Goal: Task Accomplishment & Management: Use online tool/utility

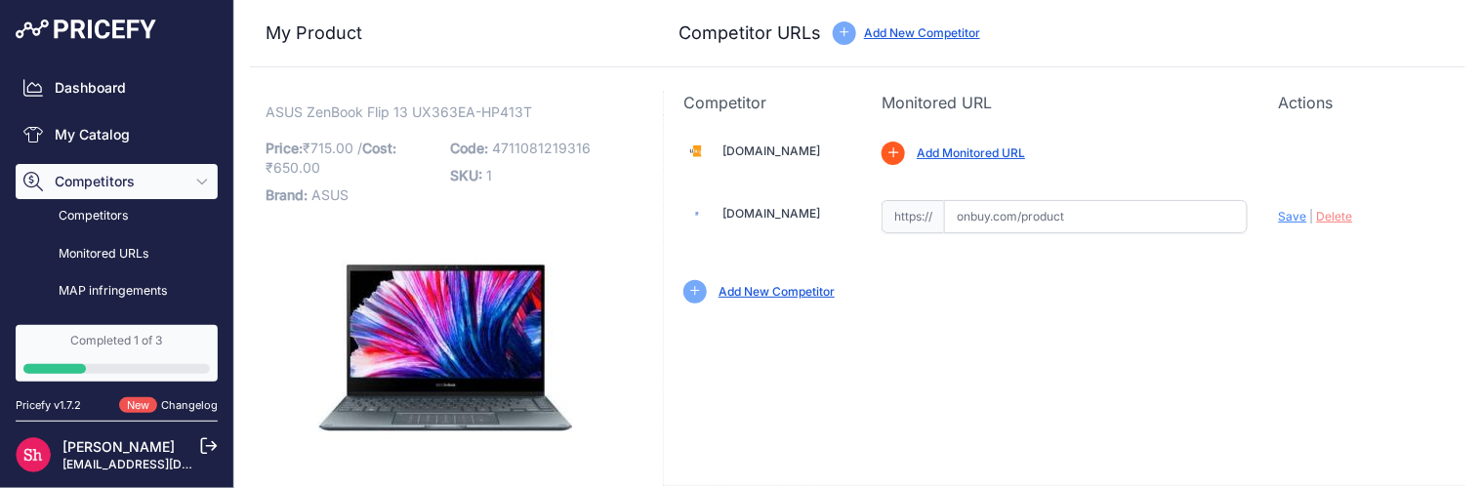
click at [1001, 220] on input "text" at bounding box center [1096, 216] width 304 height 33
drag, startPoint x: 671, startPoint y: 96, endPoint x: 761, endPoint y: 104, distance: 91.2
click at [761, 104] on div "Competitor Monitored URL Actions" at bounding box center [1064, 102] width 802 height 23
copy p "Competitor"
drag, startPoint x: 867, startPoint y: 102, endPoint x: 981, endPoint y: 107, distance: 114.4
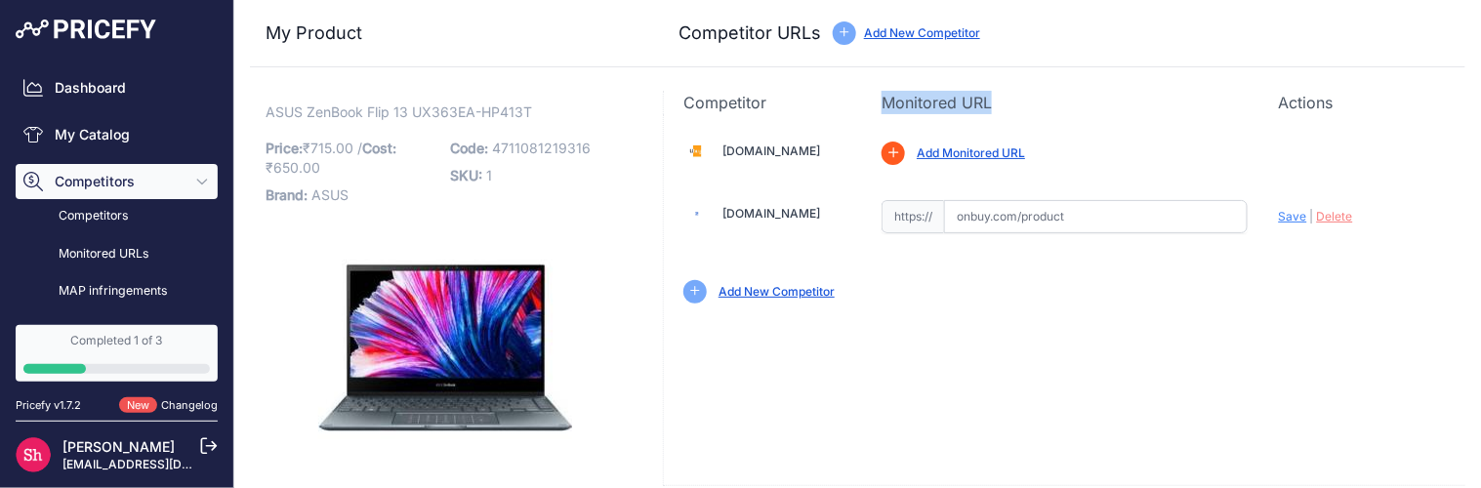
click at [981, 107] on div "Competitor Monitored URL Actions" at bounding box center [1064, 102] width 802 height 23
copy p "Monitored URL"
drag, startPoint x: 1263, startPoint y: 102, endPoint x: 1324, endPoint y: 102, distance: 60.5
click at [1324, 102] on div "Competitor Monitored URL Actions" at bounding box center [1064, 102] width 802 height 23
copy p "Actions"
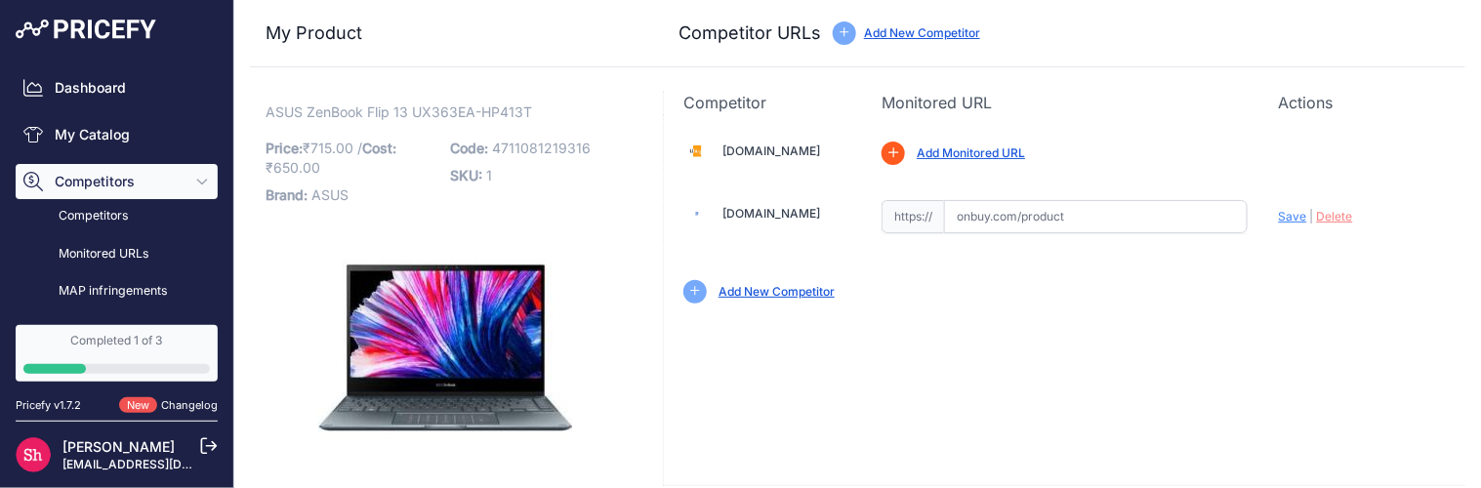
click at [1033, 220] on input "text" at bounding box center [1096, 216] width 304 height 33
drag, startPoint x: 987, startPoint y: 31, endPoint x: 855, endPoint y: 36, distance: 131.9
click at [855, 36] on div "Competitor URLs Add New Competitor" at bounding box center [1063, 33] width 771 height 27
copy link "Add New Competitor"
click at [948, 156] on link "Add Monitored URL" at bounding box center [971, 152] width 108 height 15
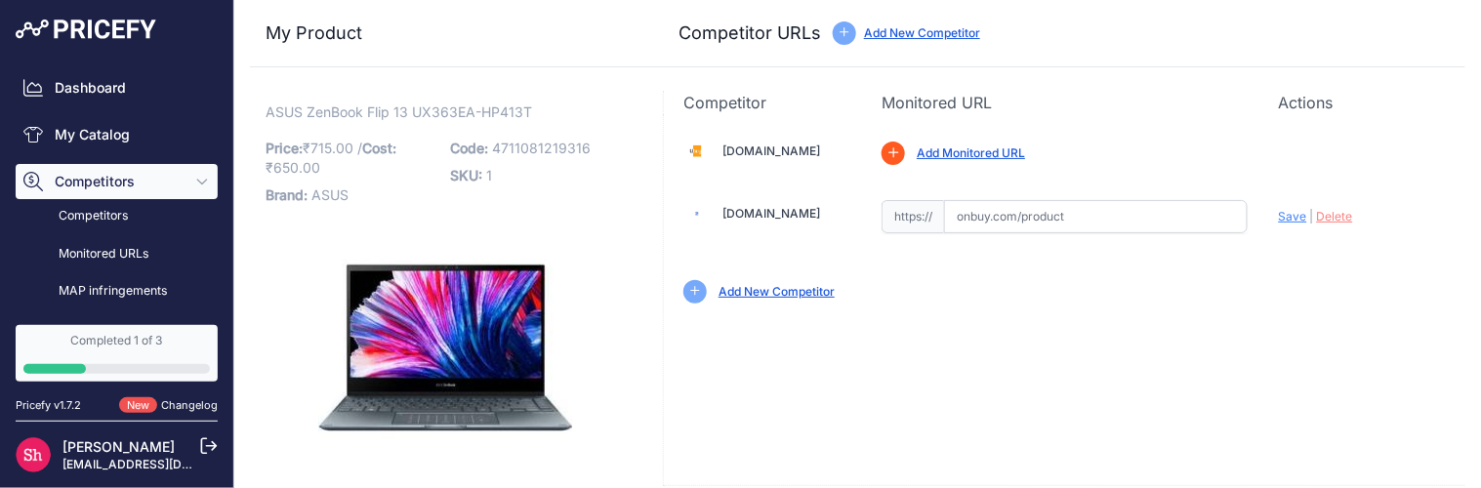
click at [781, 288] on link "Add New Competitor" at bounding box center [776, 291] width 116 height 15
click at [959, 158] on link "Add Monitored URL" at bounding box center [971, 152] width 108 height 15
click at [814, 289] on link "Add New Competitor" at bounding box center [776, 291] width 116 height 15
click at [986, 157] on link "Add Monitored URL" at bounding box center [971, 152] width 108 height 15
drag, startPoint x: 1028, startPoint y: 144, endPoint x: 908, endPoint y: 156, distance: 120.6
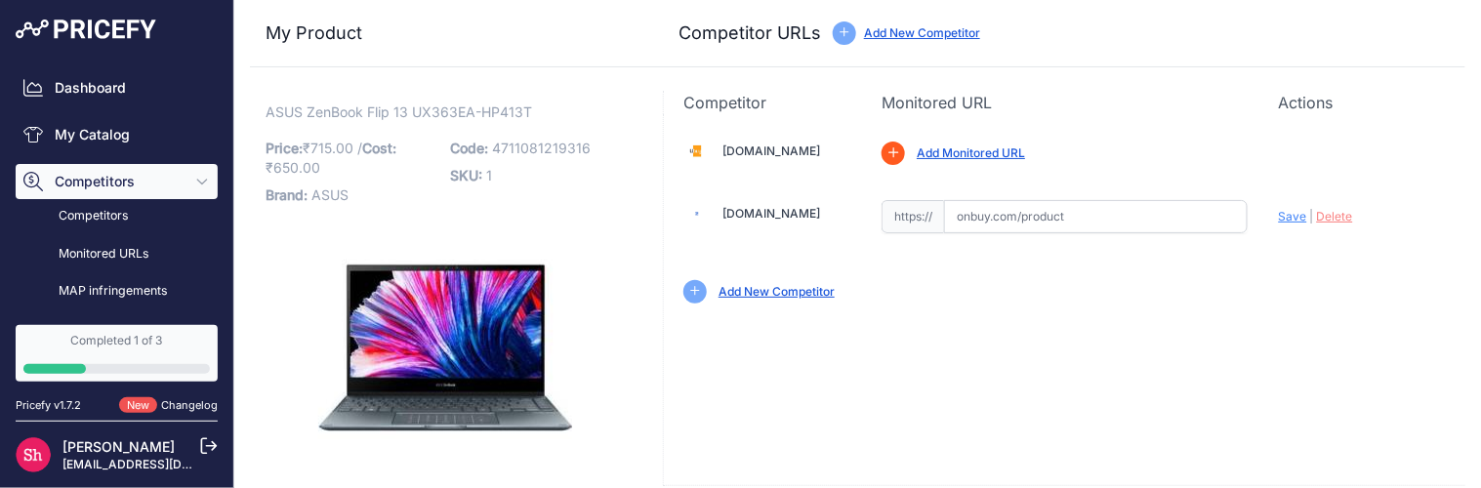
click at [908, 156] on div "Missing Profile In order to monitor this competitor products, please create a v…" at bounding box center [1163, 153] width 564 height 23
copy link "Add Monitored URL"
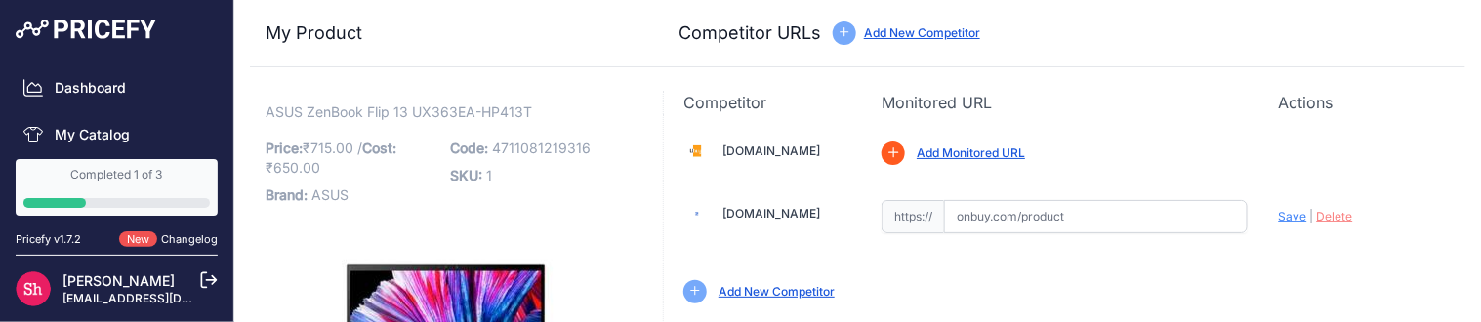
click at [988, 213] on input "text" at bounding box center [1096, 216] width 304 height 33
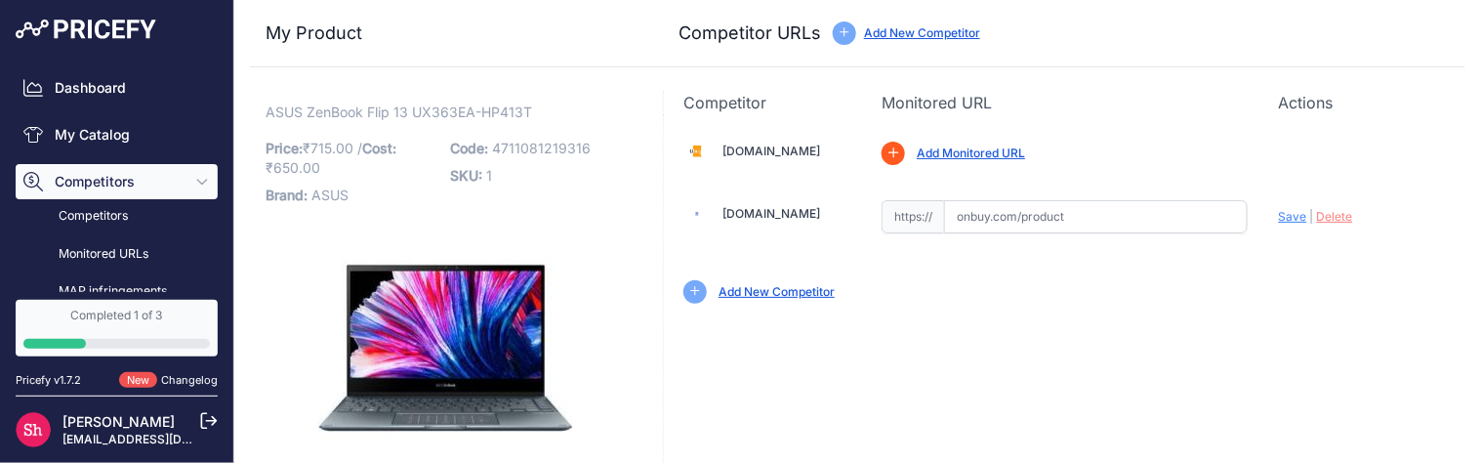
scroll to position [80, 0]
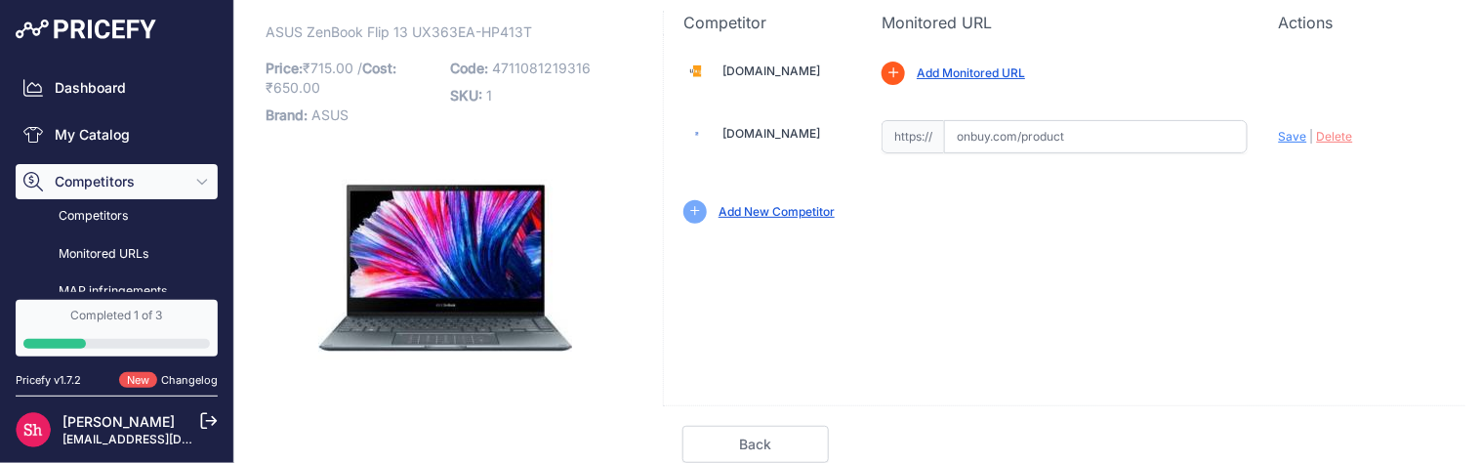
click at [988, 143] on input "text" at bounding box center [1096, 136] width 304 height 33
click at [916, 143] on span "https://" at bounding box center [912, 136] width 62 height 33
click at [979, 139] on input "text" at bounding box center [1096, 136] width 304 height 33
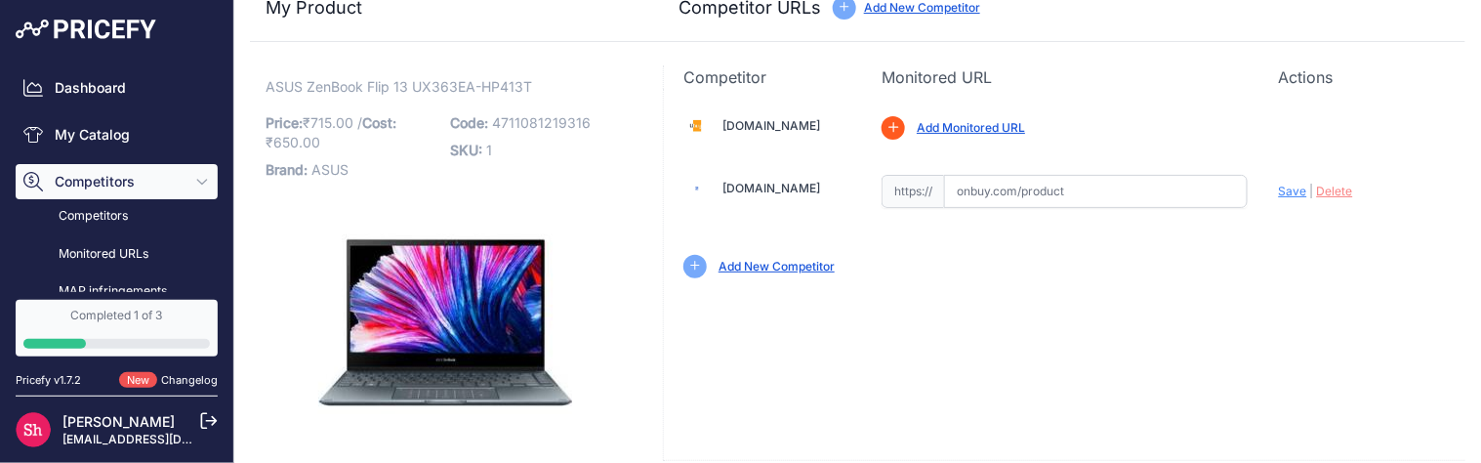
scroll to position [0, 0]
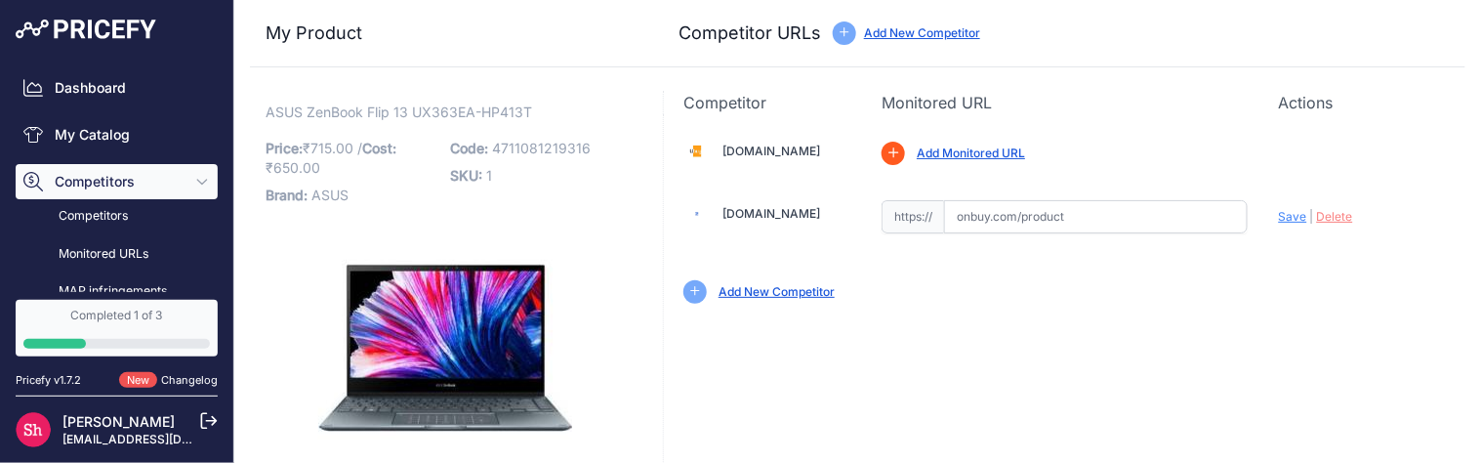
click at [1317, 217] on span "Delete" at bounding box center [1335, 216] width 36 height 15
click at [1279, 220] on span "Save" at bounding box center [1293, 216] width 28 height 15
click at [1042, 218] on input "text" at bounding box center [1096, 216] width 304 height 33
